Goal: Entertainment & Leisure: Consume media (video, audio)

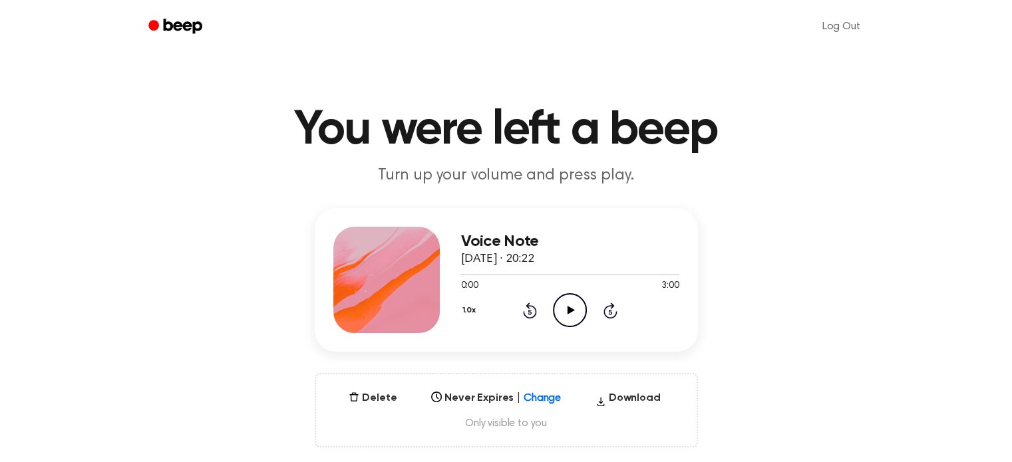
click at [566, 303] on icon "Play Audio" at bounding box center [570, 310] width 34 height 34
click at [570, 309] on icon at bounding box center [571, 310] width 7 height 9
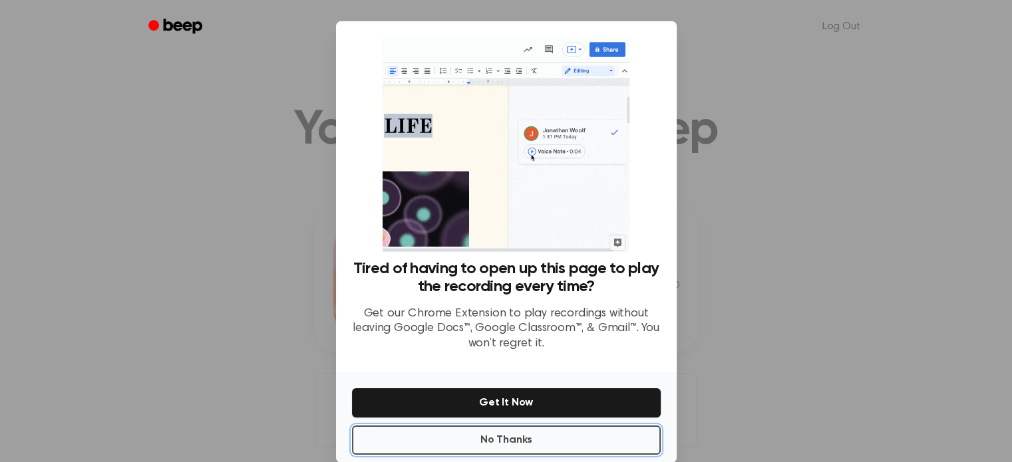
click at [516, 440] on button "No Thanks" at bounding box center [506, 440] width 309 height 29
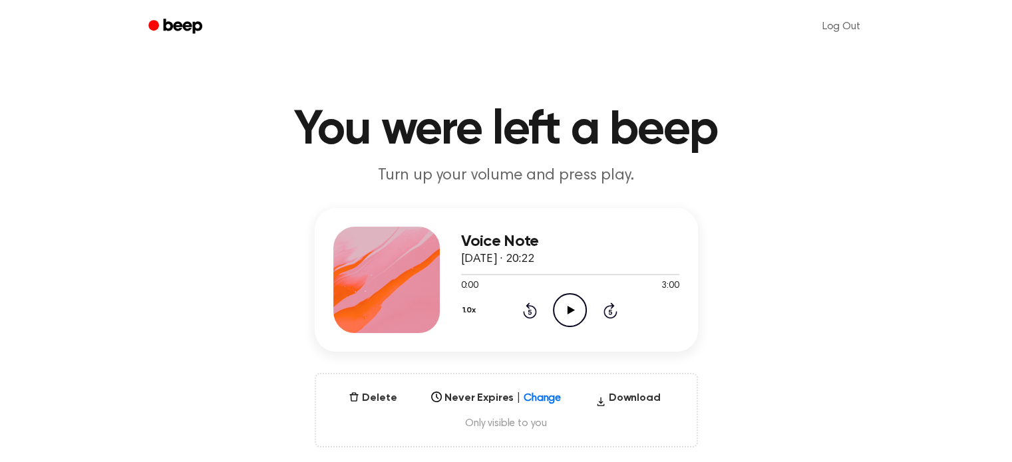
click at [569, 308] on icon at bounding box center [571, 310] width 7 height 9
click at [572, 307] on icon at bounding box center [570, 310] width 6 height 9
drag, startPoint x: 470, startPoint y: 275, endPoint x: 436, endPoint y: 270, distance: 33.6
click at [436, 270] on div "Voice Note [DATE] · 20:22 0:10 3:00 Your browser does not support the [object O…" at bounding box center [506, 280] width 383 height 144
click at [471, 276] on span at bounding box center [468, 274] width 11 height 11
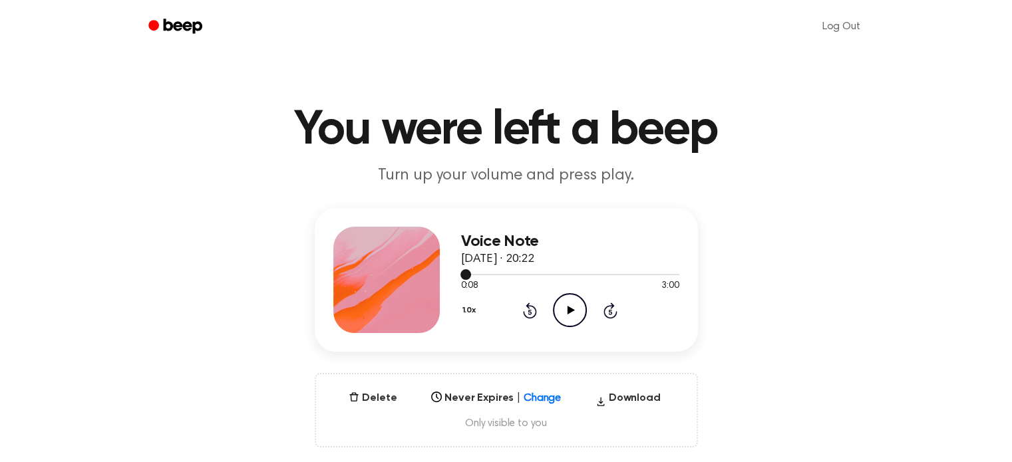
drag, startPoint x: 467, startPoint y: 273, endPoint x: 459, endPoint y: 275, distance: 8.2
click at [459, 275] on div "Voice Note [DATE] · 20:22 0:08 3:00 Your browser does not support the [object O…" at bounding box center [506, 280] width 383 height 144
click at [460, 277] on span at bounding box center [465, 274] width 11 height 11
click at [570, 307] on icon "Play Audio" at bounding box center [570, 310] width 34 height 34
click at [580, 306] on icon "Pause Audio" at bounding box center [570, 310] width 34 height 34
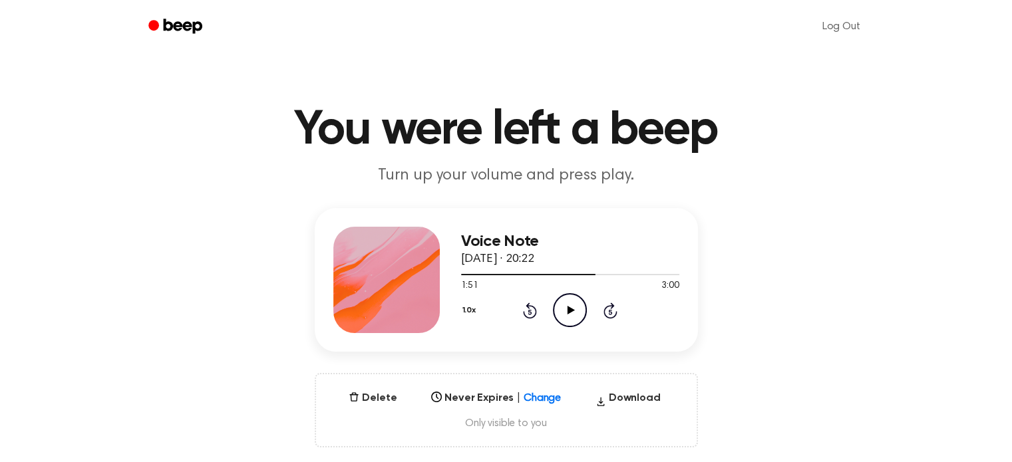
click at [572, 308] on icon "Play Audio" at bounding box center [570, 310] width 34 height 34
click at [571, 309] on icon at bounding box center [570, 310] width 6 height 9
click at [564, 307] on icon "Play Audio" at bounding box center [570, 310] width 34 height 34
click at [578, 313] on icon "Pause Audio" at bounding box center [570, 310] width 34 height 34
click at [461, 274] on div at bounding box center [566, 274] width 210 height 1
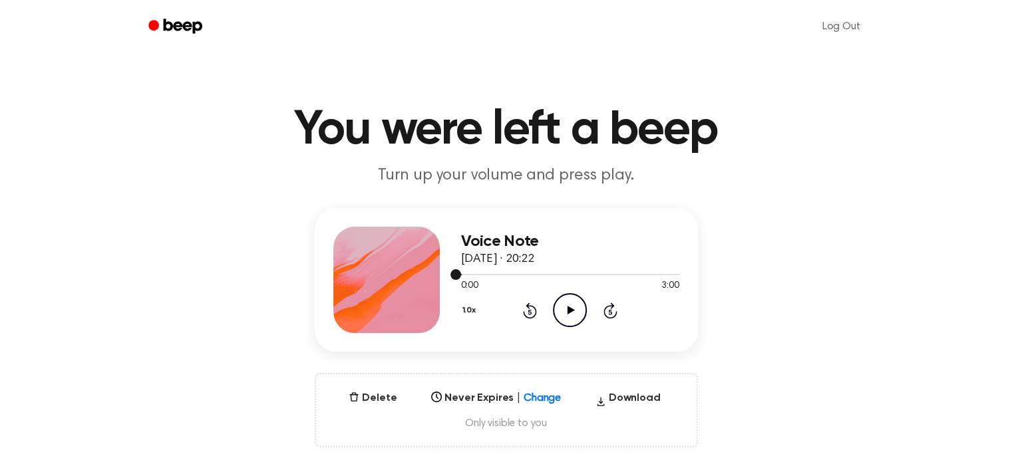
click at [460, 273] on span at bounding box center [455, 274] width 11 height 11
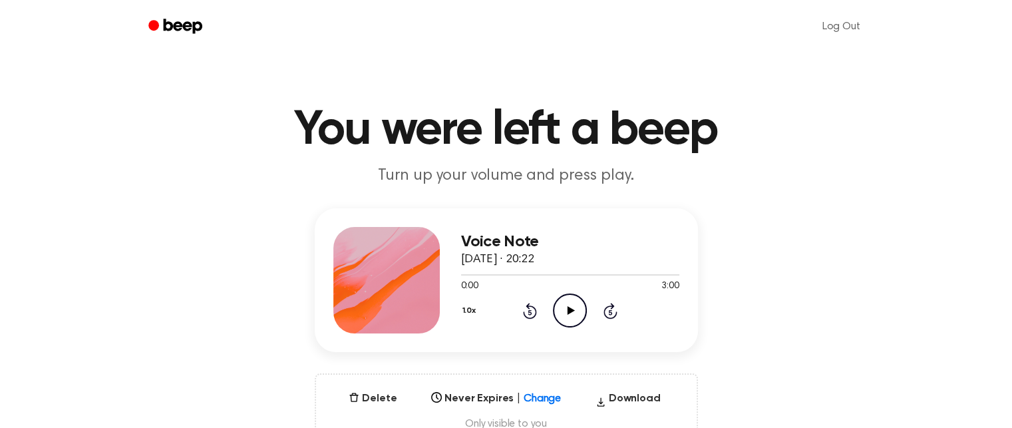
click at [574, 304] on icon "Play Audio" at bounding box center [570, 310] width 34 height 34
